Goal: Communication & Community: Ask a question

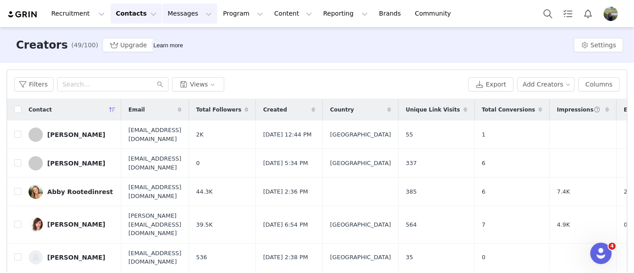
click at [179, 14] on button "Messages Messages" at bounding box center [189, 14] width 55 height 20
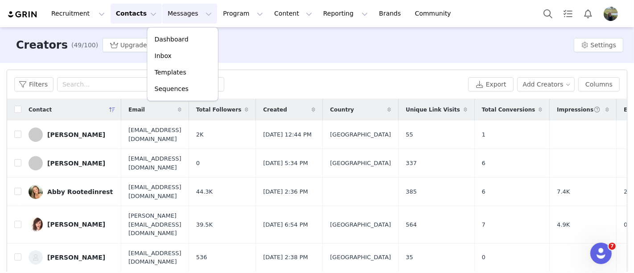
click at [134, 17] on button "Contacts Contacts" at bounding box center [136, 14] width 51 height 20
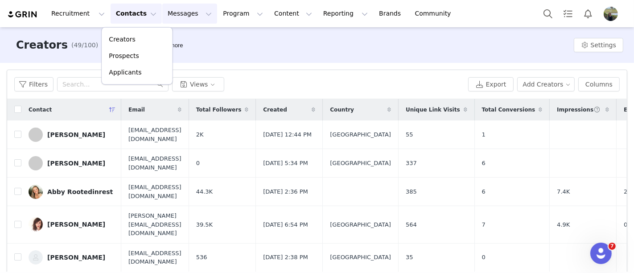
click at [167, 17] on button "Messages Messages" at bounding box center [189, 14] width 55 height 20
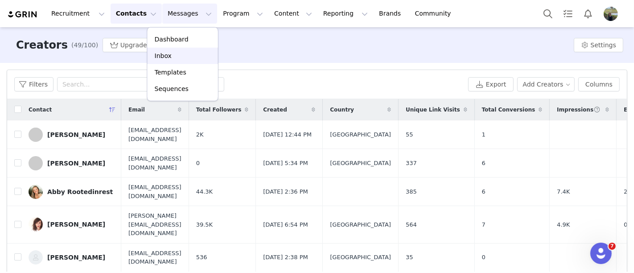
click at [167, 51] on p "Inbox" at bounding box center [163, 55] width 17 height 9
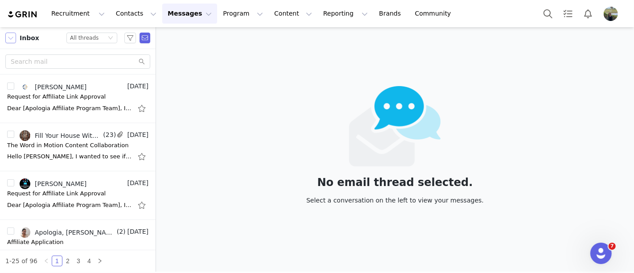
click at [12, 37] on button "button" at bounding box center [10, 38] width 11 height 11
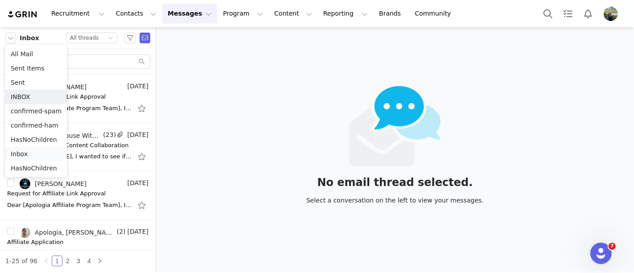
click at [41, 147] on li "Inbox" at bounding box center [36, 154] width 62 height 14
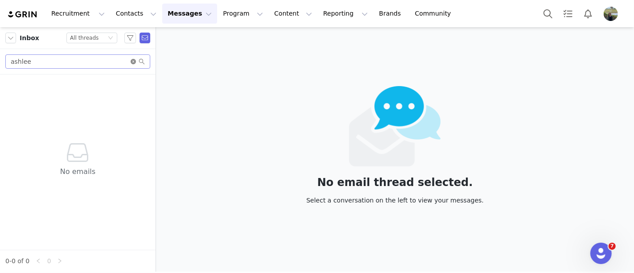
click at [132, 62] on icon "icon: close-circle" at bounding box center [133, 61] width 5 height 5
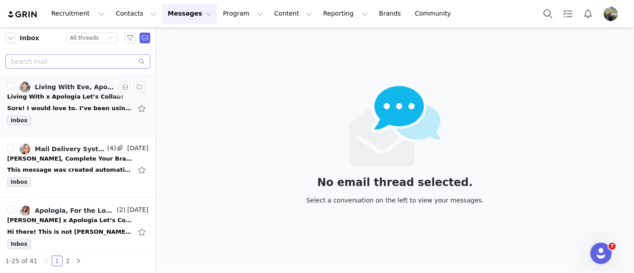
click at [68, 111] on div "Sure! I would love to. I’ve been using Apologia to teach at the Home Education …" at bounding box center [69, 108] width 125 height 9
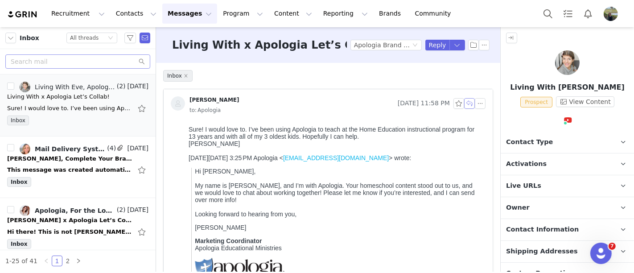
click at [464, 100] on button "button" at bounding box center [469, 103] width 11 height 11
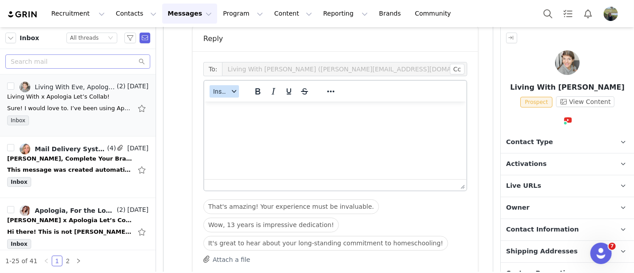
click at [226, 90] on span "Insert" at bounding box center [221, 91] width 16 height 7
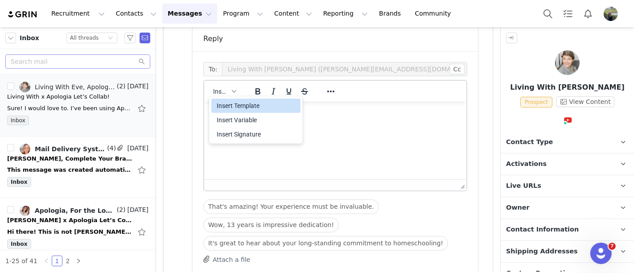
click at [232, 99] on div "Insert Template" at bounding box center [255, 106] width 89 height 14
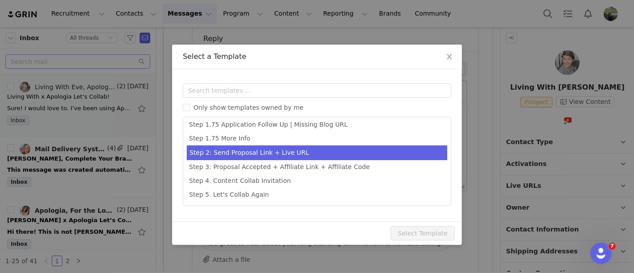
click at [242, 157] on li "Step 2: Send Proposal Link + Live URL" at bounding box center [317, 152] width 260 height 15
type input "[first_name], Complete Your Brand Ambassador Proposal"
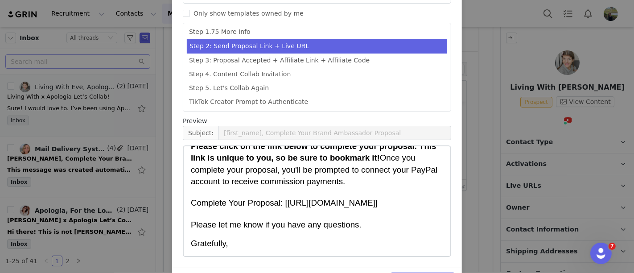
scroll to position [122, 0]
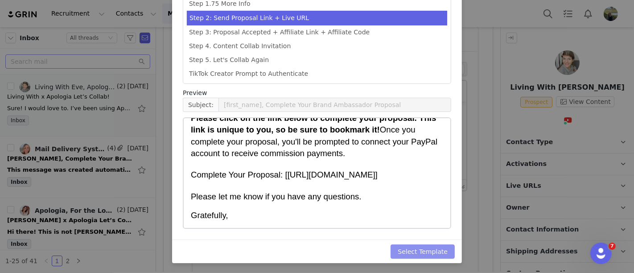
click at [436, 251] on button "Select Template" at bounding box center [423, 251] width 64 height 14
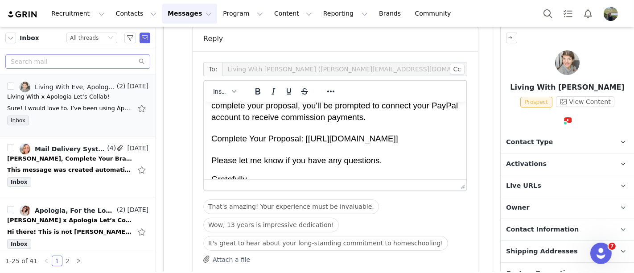
scroll to position [111, 0]
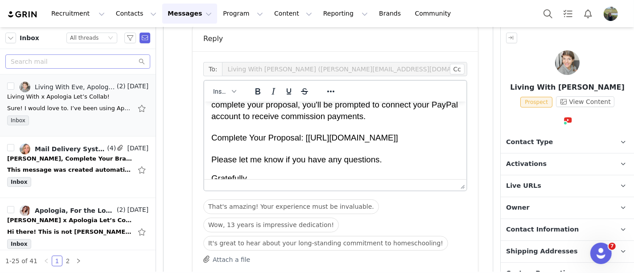
click at [265, 172] on p "Gratefully," at bounding box center [335, 178] width 248 height 12
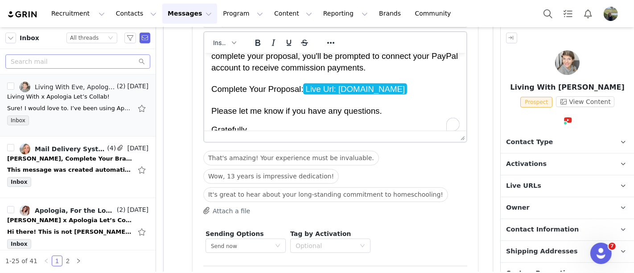
scroll to position [341, 0]
click at [248, 123] on span "Gratefully," at bounding box center [229, 127] width 37 height 9
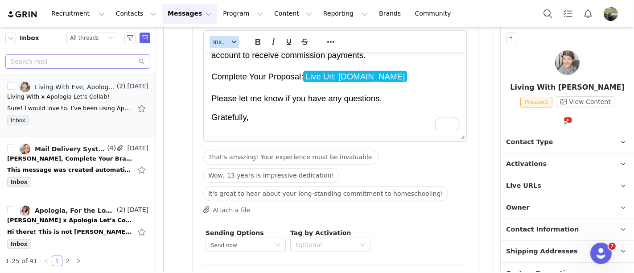
scroll to position [123, 0]
click at [225, 36] on button "Insert" at bounding box center [224, 42] width 29 height 12
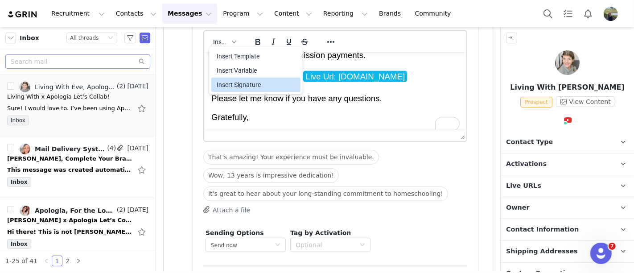
click at [232, 90] on div "Insert Signature" at bounding box center [255, 85] width 89 height 14
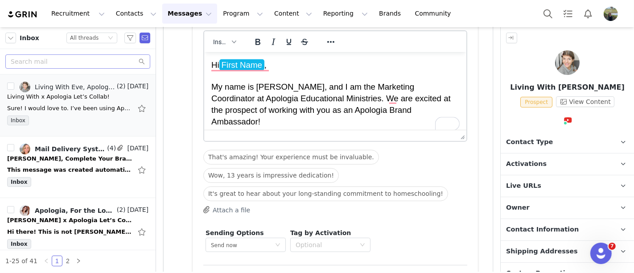
scroll to position [0, 0]
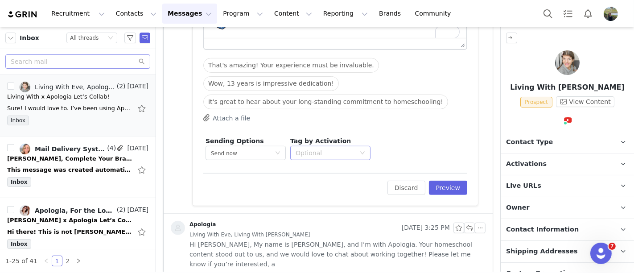
click at [318, 153] on div "Optional" at bounding box center [326, 152] width 60 height 9
click at [318, 174] on p "Apologia Brand Ambassadors" at bounding box center [342, 170] width 92 height 10
click at [449, 190] on button "Preview" at bounding box center [448, 188] width 39 height 14
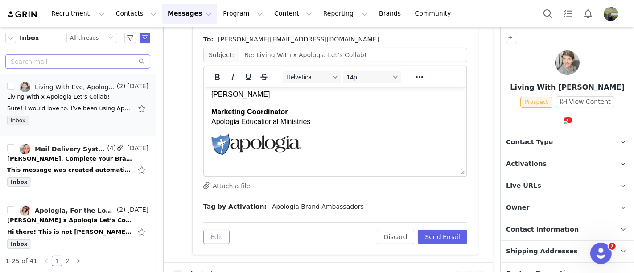
click at [219, 241] on button "Edit" at bounding box center [216, 237] width 26 height 14
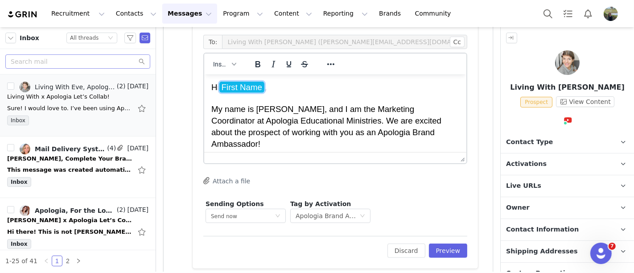
click at [230, 83] on span "First Name" at bounding box center [241, 86] width 45 height 11
click at [239, 95] on p "Hi First Name , My name is Alyssa, and I am the Marketing Coordinator at Apolog…" at bounding box center [335, 165] width 248 height 168
click at [237, 91] on span "First Name" at bounding box center [241, 86] width 45 height 11
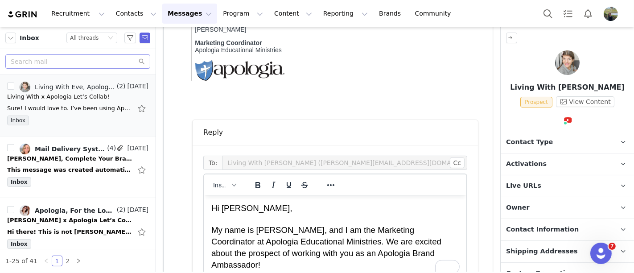
click at [224, 206] on span "Hi Eve," at bounding box center [251, 207] width 81 height 9
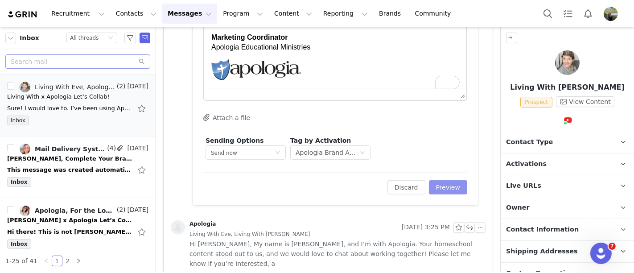
click at [432, 183] on button "Preview" at bounding box center [448, 187] width 39 height 14
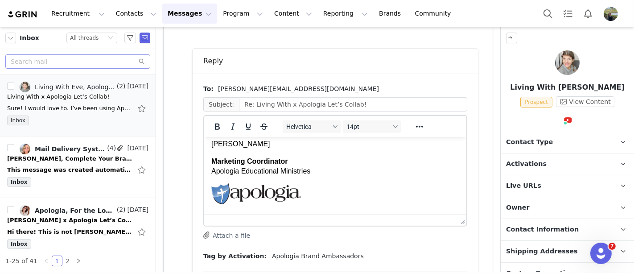
click at [237, 154] on body "Hi Leilani, My name is Alyssa, and I am the Marketing Coordinator at Apologia E…" at bounding box center [335, 76] width 248 height 262
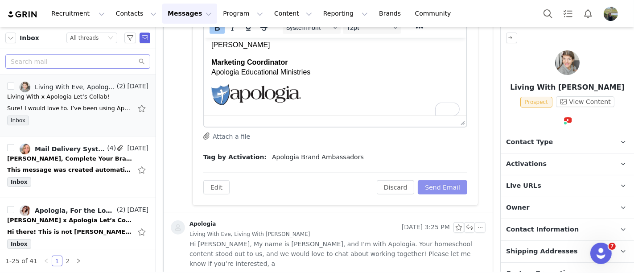
click at [448, 189] on button "Send Email" at bounding box center [442, 187] width 49 height 14
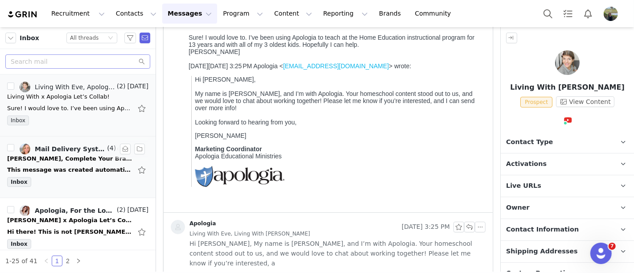
click at [55, 179] on div "Inbox" at bounding box center [77, 183] width 141 height 13
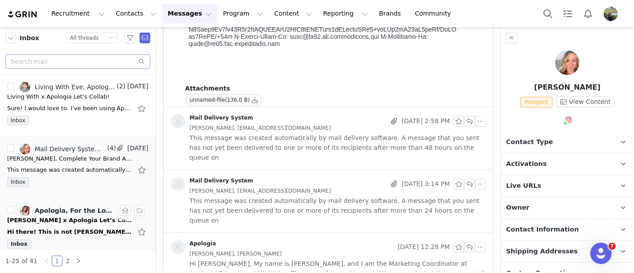
click at [74, 229] on div "Hi there! This is not [PERSON_NAME]. She is one of our content creators and you…" at bounding box center [69, 231] width 125 height 9
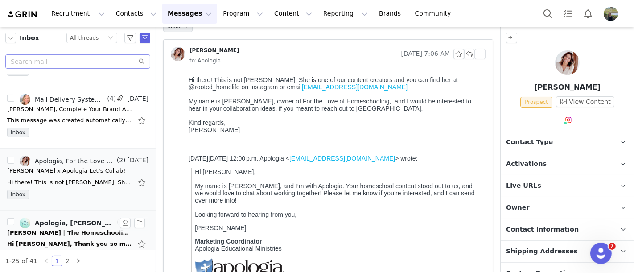
click at [61, 225] on link "Apologia, [PERSON_NAME]" at bounding box center [67, 223] width 95 height 11
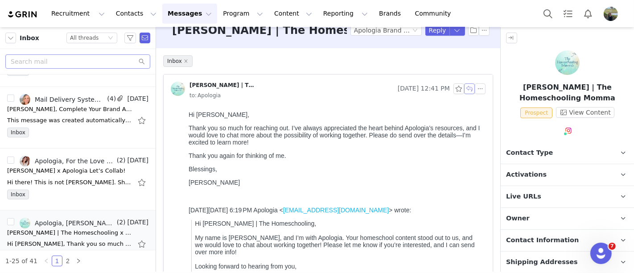
click at [464, 90] on button "button" at bounding box center [469, 88] width 11 height 11
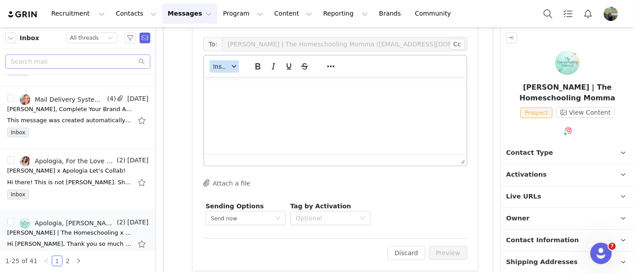
click at [217, 63] on span "Insert" at bounding box center [221, 66] width 16 height 7
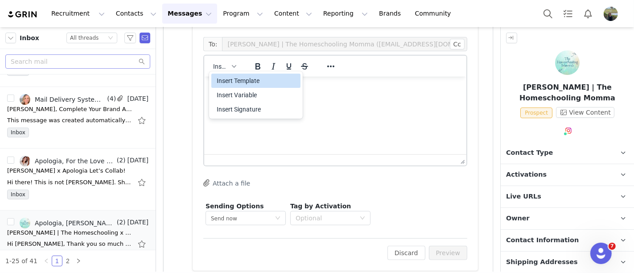
click at [245, 78] on div "Insert Template" at bounding box center [257, 80] width 80 height 11
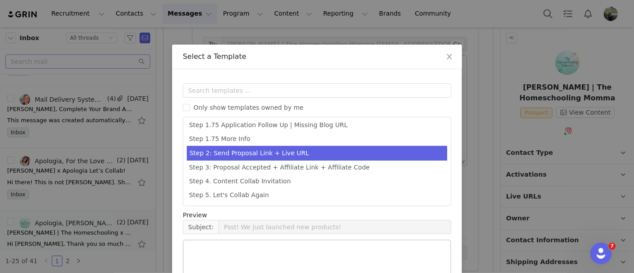
click at [226, 155] on li "Step 2: Send Proposal Link + Live URL" at bounding box center [317, 153] width 260 height 15
type input "[first_name], Complete Your Brand Ambassador Proposal"
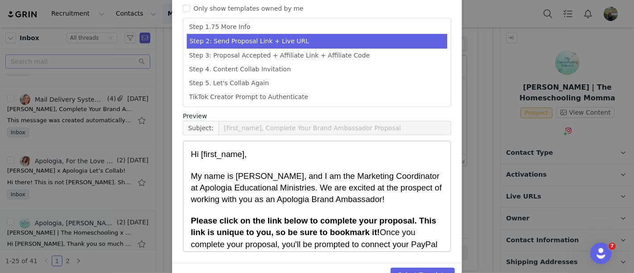
scroll to position [79, 0]
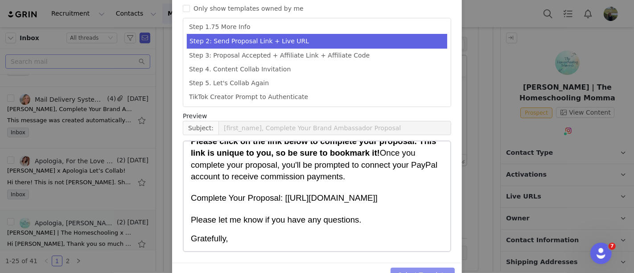
click at [430, 268] on button "Select Template" at bounding box center [423, 275] width 64 height 14
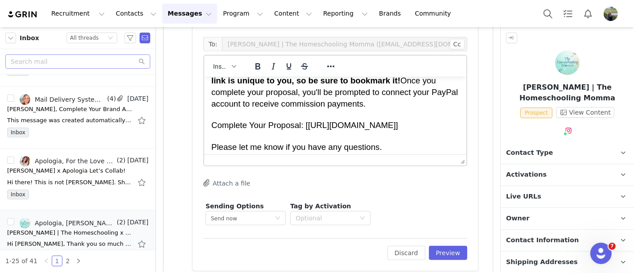
scroll to position [111, 0]
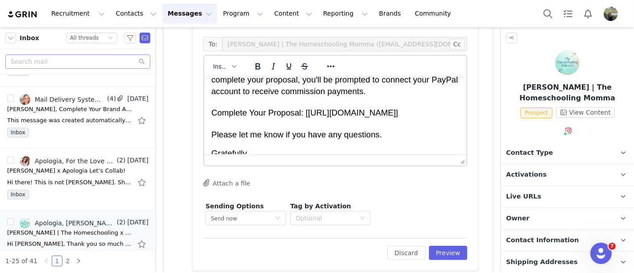
click at [271, 147] on p "Gratefully," at bounding box center [335, 153] width 248 height 12
click at [300, 147] on p "Gratefully," at bounding box center [335, 153] width 248 height 12
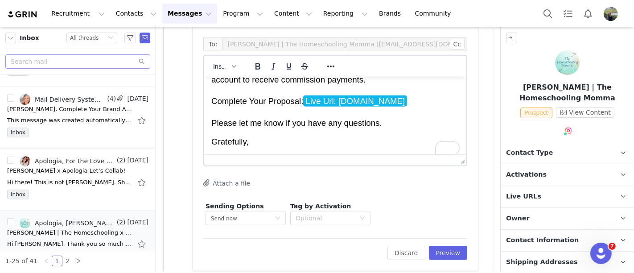
scroll to position [123, 0]
click at [237, 66] on div "button" at bounding box center [233, 66] width 7 height 4
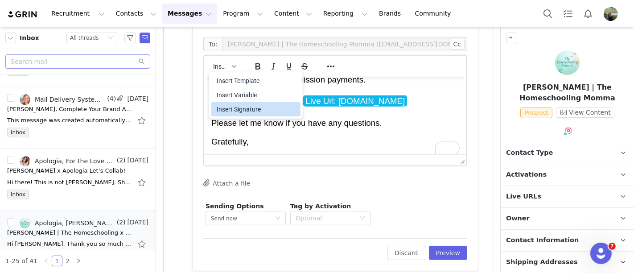
click at [253, 107] on div "Insert Signature" at bounding box center [257, 109] width 80 height 11
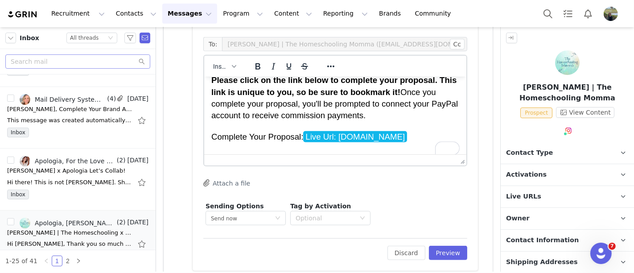
scroll to position [2, 0]
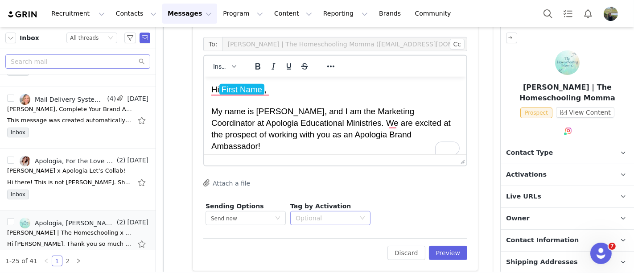
click at [332, 218] on div "Optional" at bounding box center [326, 218] width 60 height 9
click at [334, 239] on p "Apologia Brand Ambassadors" at bounding box center [342, 236] width 92 height 10
click at [434, 254] on button "Preview" at bounding box center [448, 253] width 39 height 14
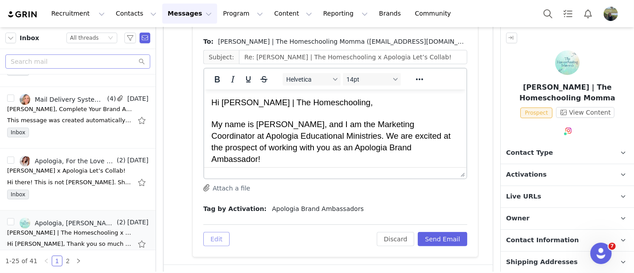
click at [214, 235] on button "Edit" at bounding box center [216, 239] width 26 height 14
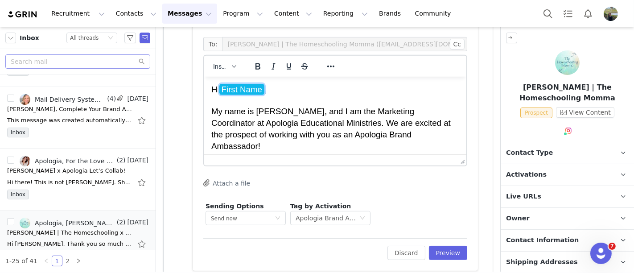
click at [255, 90] on span "First Name" at bounding box center [241, 88] width 45 height 11
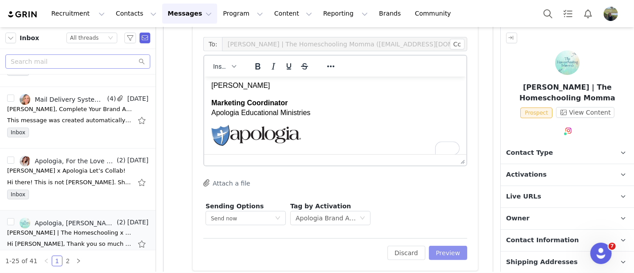
click at [443, 255] on button "Preview" at bounding box center [448, 253] width 39 height 14
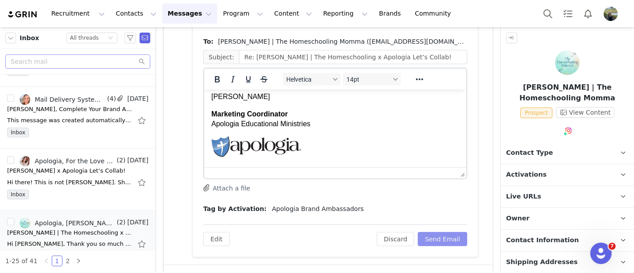
click at [447, 244] on button "Send Email" at bounding box center [442, 239] width 49 height 14
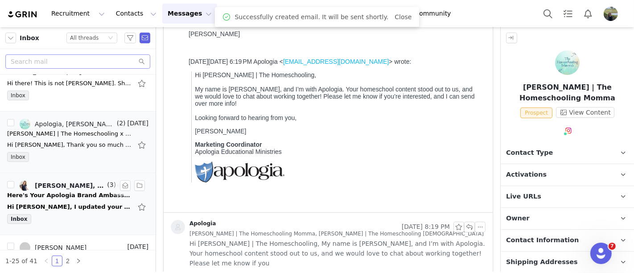
click at [83, 207] on div "Hi [PERSON_NAME], I updated your promo code as requested. This is your unique a…" at bounding box center [69, 206] width 125 height 9
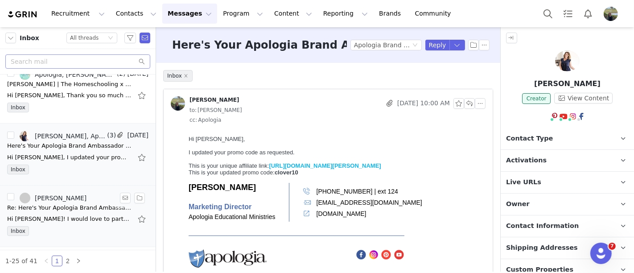
click at [106, 230] on div "Inbox" at bounding box center [77, 232] width 141 height 13
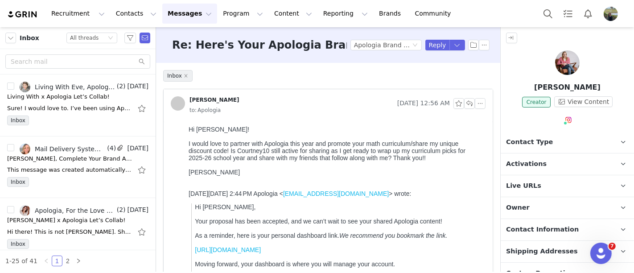
scroll to position [197, 0]
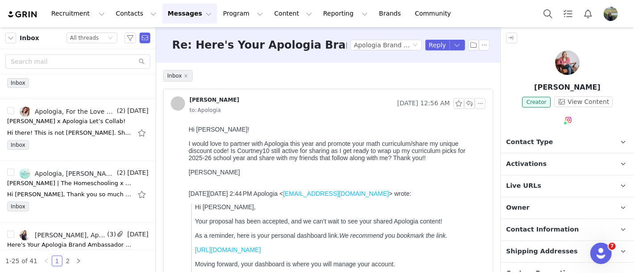
click at [207, 111] on span "to: Apologia" at bounding box center [204, 110] width 31 height 10
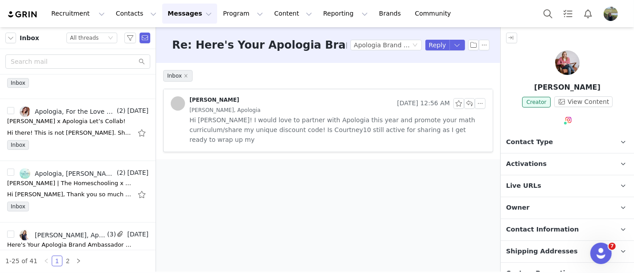
click at [207, 111] on span "[PERSON_NAME], Apologia" at bounding box center [224, 110] width 71 height 10
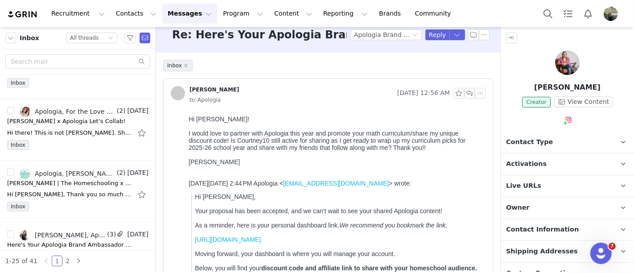
scroll to position [0, 0]
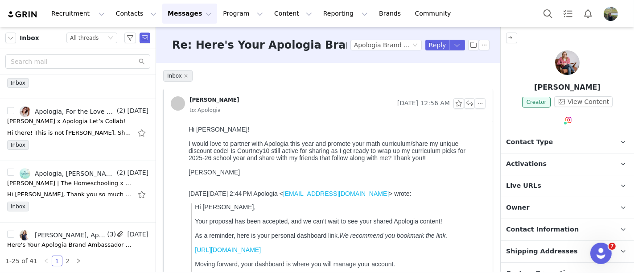
click at [209, 110] on span "to: Apologia" at bounding box center [204, 110] width 31 height 10
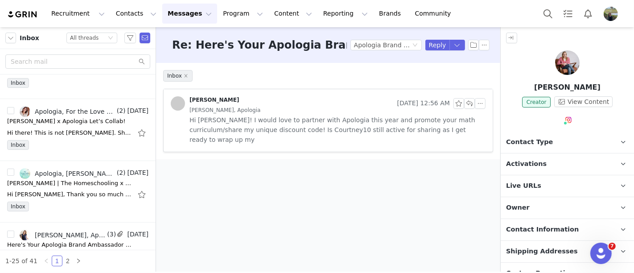
click at [192, 107] on link "[PERSON_NAME]" at bounding box center [205, 103] width 69 height 14
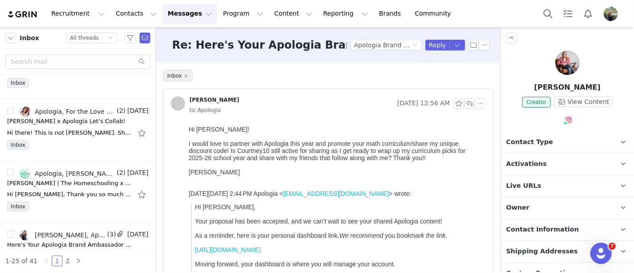
click at [547, 132] on p "Contact Type Contact type can be Creator, Prospect, Application, or Manager." at bounding box center [557, 142] width 112 height 21
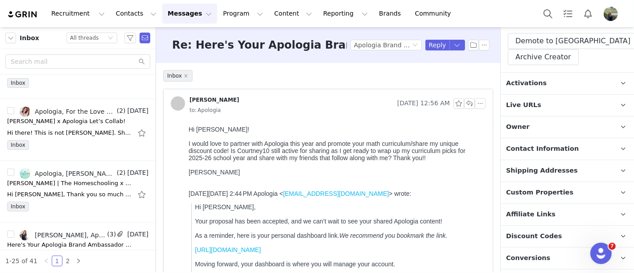
scroll to position [198, 0]
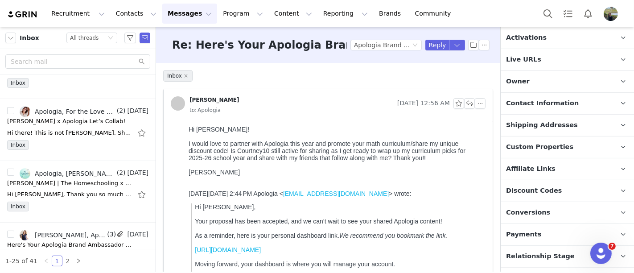
click at [542, 100] on p "Contact Information" at bounding box center [557, 103] width 112 height 21
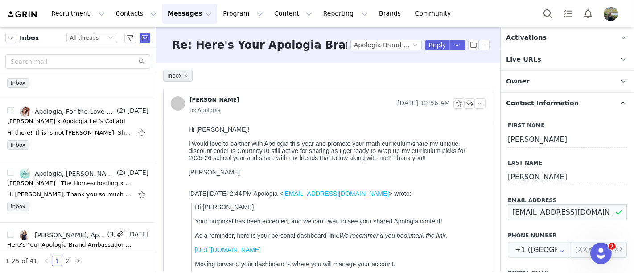
click at [539, 204] on input "[EMAIL_ADDRESS][DOMAIN_NAME]" at bounding box center [567, 212] width 119 height 16
click at [218, 14] on button "Program Program" at bounding box center [243, 14] width 51 height 20
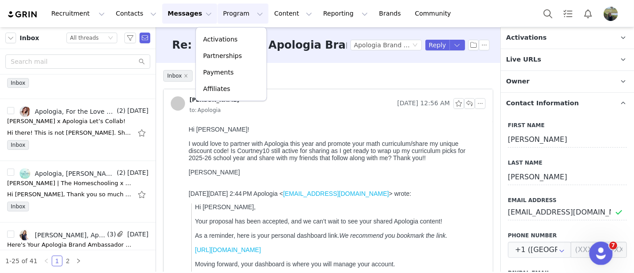
click at [604, 249] on icon "Open Intercom Messenger" at bounding box center [600, 252] width 15 height 15
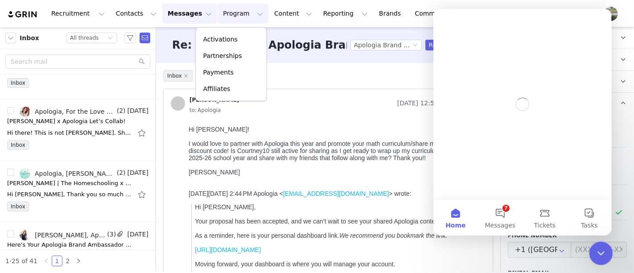
scroll to position [0, 0]
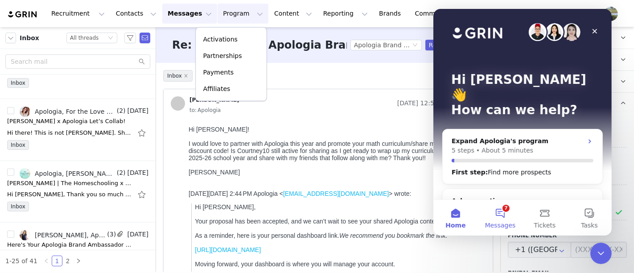
click at [501, 214] on button "7 Messages" at bounding box center [499, 218] width 45 height 36
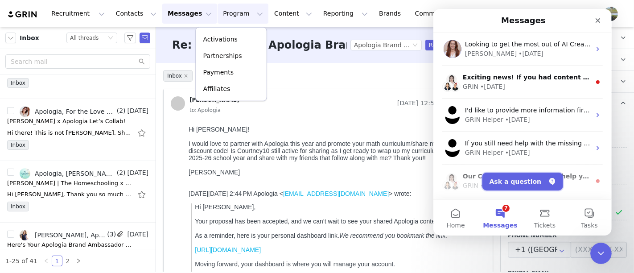
click at [516, 185] on button "Ask a question" at bounding box center [522, 182] width 81 height 18
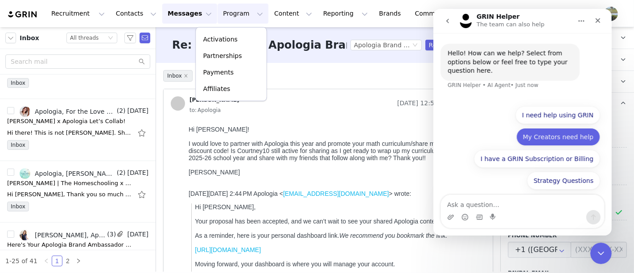
click at [561, 138] on button "My Creators need help" at bounding box center [558, 137] width 84 height 18
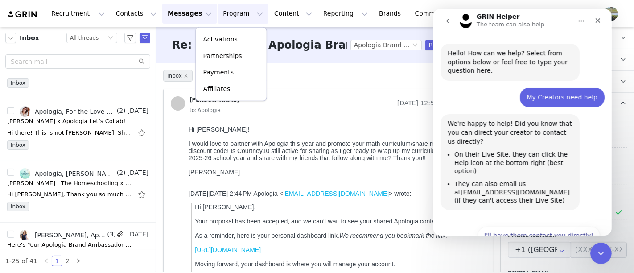
scroll to position [10, 0]
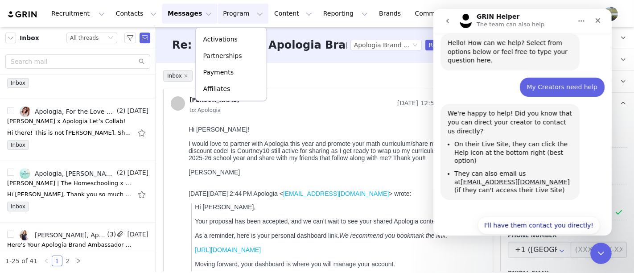
click at [446, 25] on button "go back" at bounding box center [447, 20] width 17 height 17
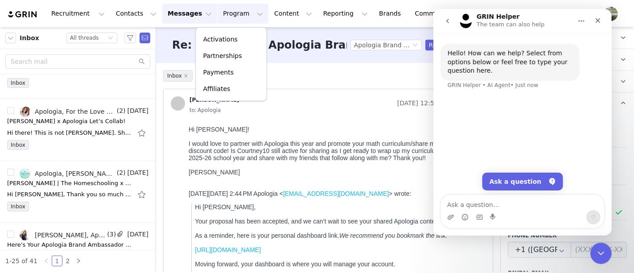
scroll to position [0, 0]
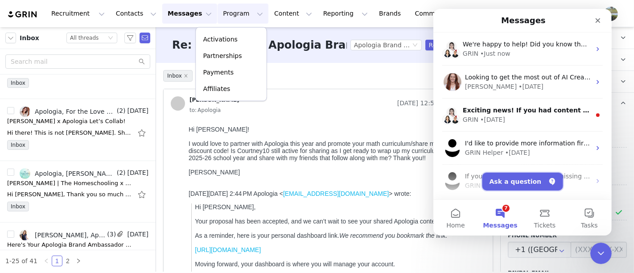
click at [534, 189] on button "Ask a question" at bounding box center [522, 182] width 81 height 18
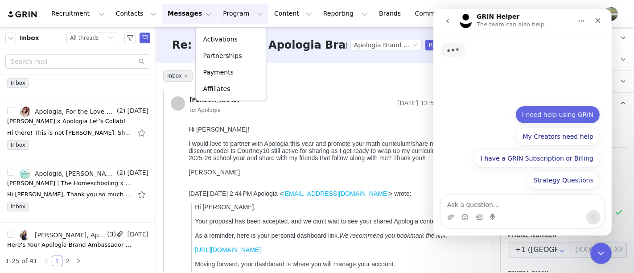
click at [551, 116] on button "I need help using GRIN" at bounding box center [557, 115] width 85 height 18
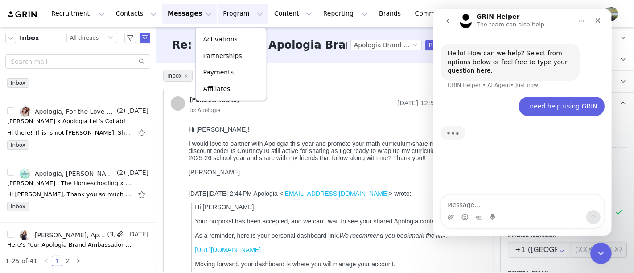
click at [494, 202] on textarea "Message…" at bounding box center [521, 202] width 163 height 15
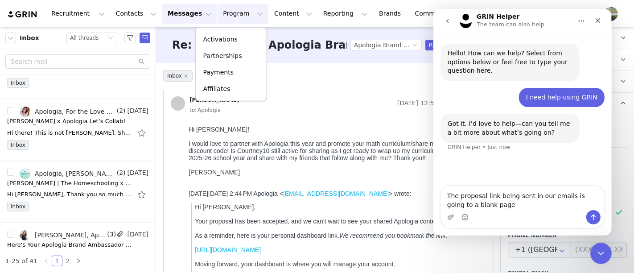
type textarea "The proposal link being sent in our emails is going to a blank page."
